Goal: Find specific fact: Find specific fact

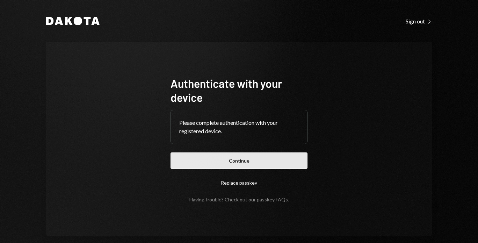
click at [172, 161] on button "Continue" at bounding box center [239, 160] width 137 height 16
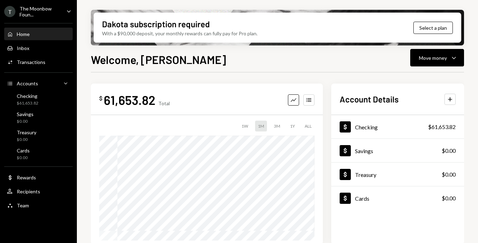
click at [68, 14] on icon "Caret Down" at bounding box center [69, 11] width 8 height 8
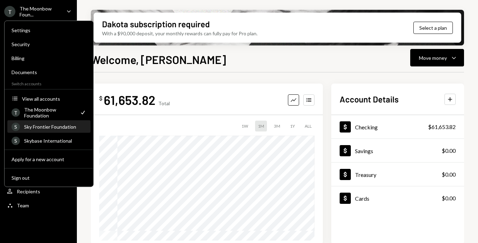
click at [57, 127] on div "Sky Frontier Foundation" at bounding box center [55, 127] width 62 height 6
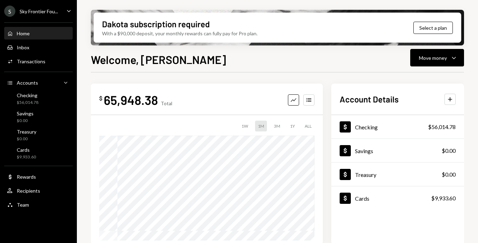
click at [154, 101] on div "65,948.38" at bounding box center [131, 100] width 54 height 16
drag, startPoint x: 157, startPoint y: 100, endPoint x: 107, endPoint y: 99, distance: 50.3
click at [106, 99] on div "65,948.38" at bounding box center [131, 100] width 54 height 16
copy div "65,948.38"
